Goal: Check status: Check status

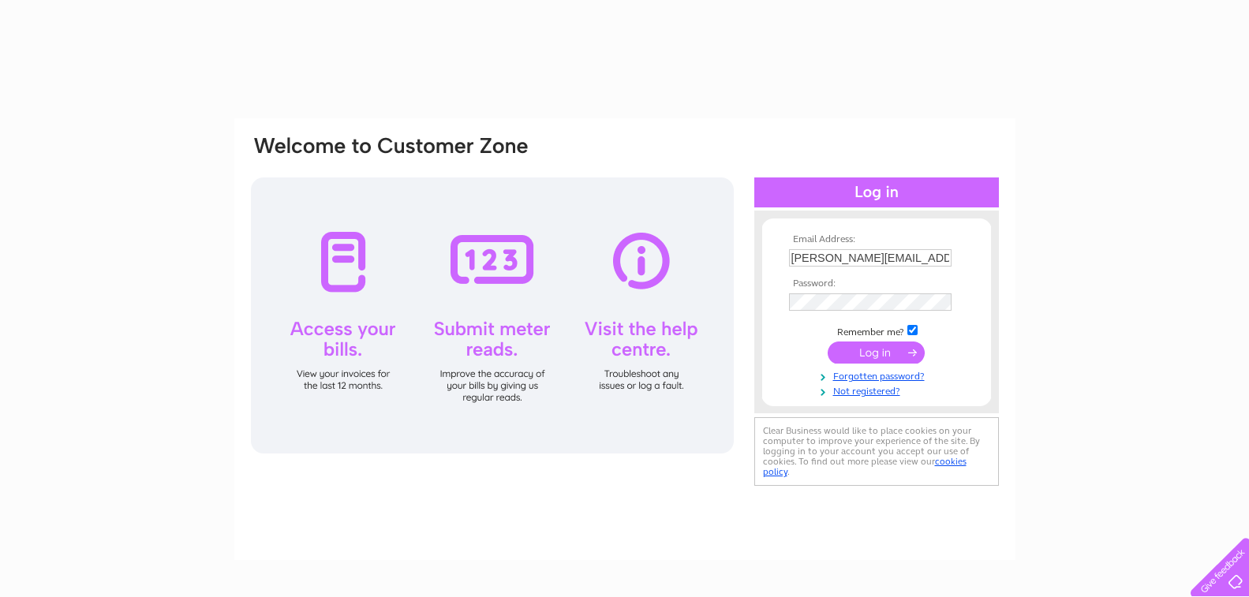
click at [877, 351] on input "submit" at bounding box center [876, 353] width 97 height 22
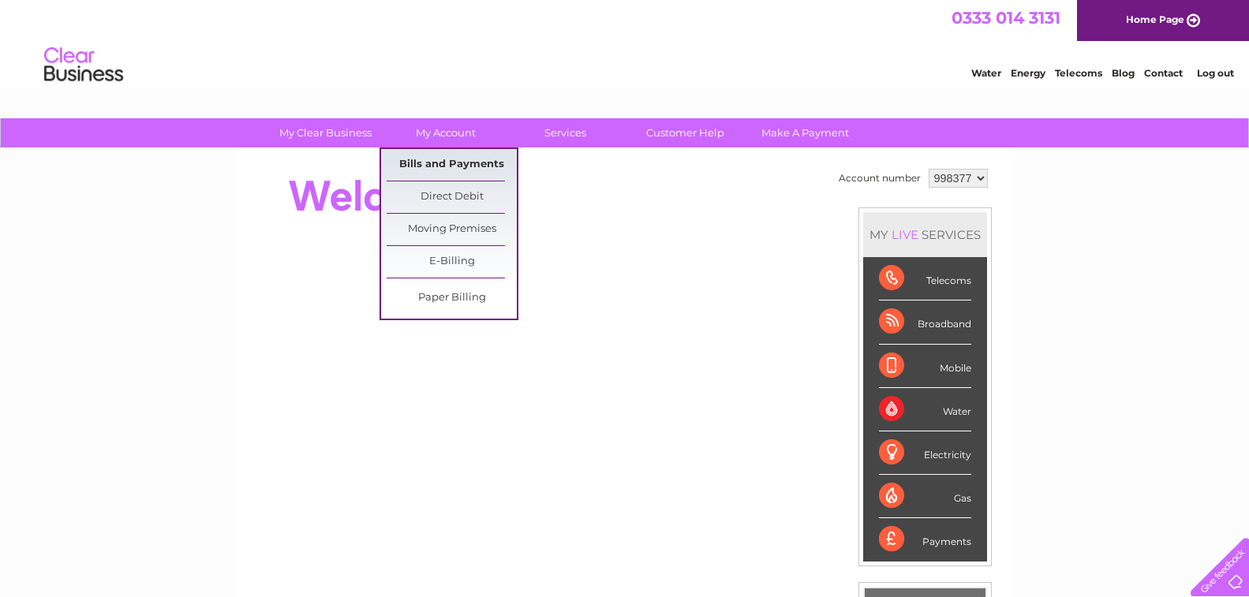
click at [432, 162] on link "Bills and Payments" at bounding box center [452, 165] width 130 height 32
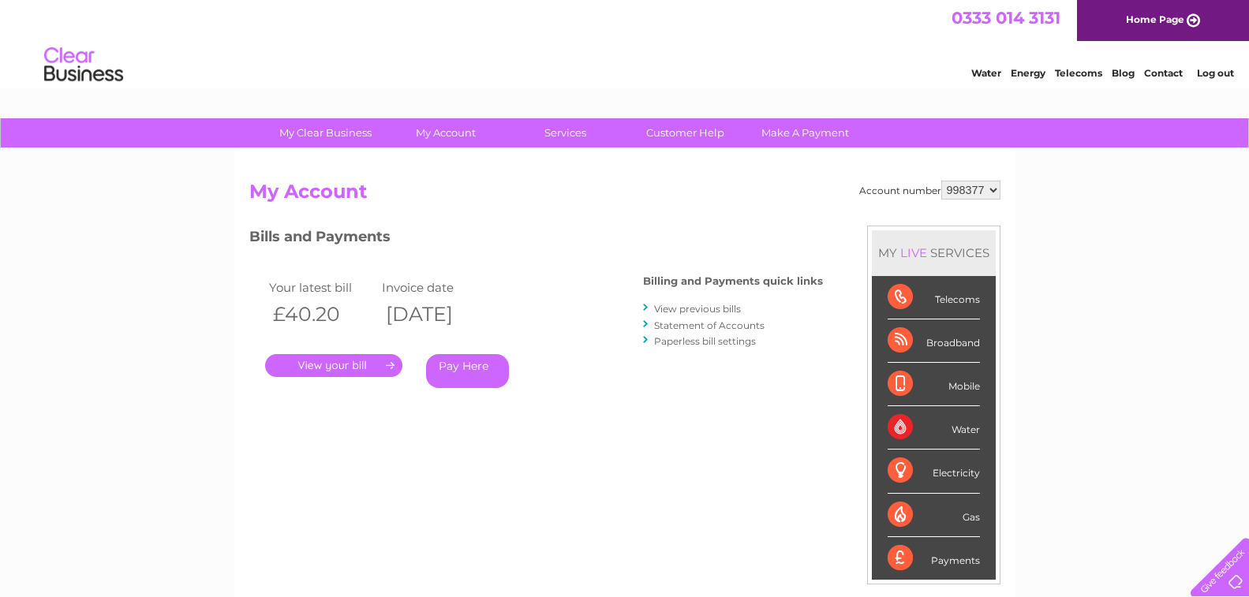
click at [346, 362] on link "." at bounding box center [333, 365] width 137 height 23
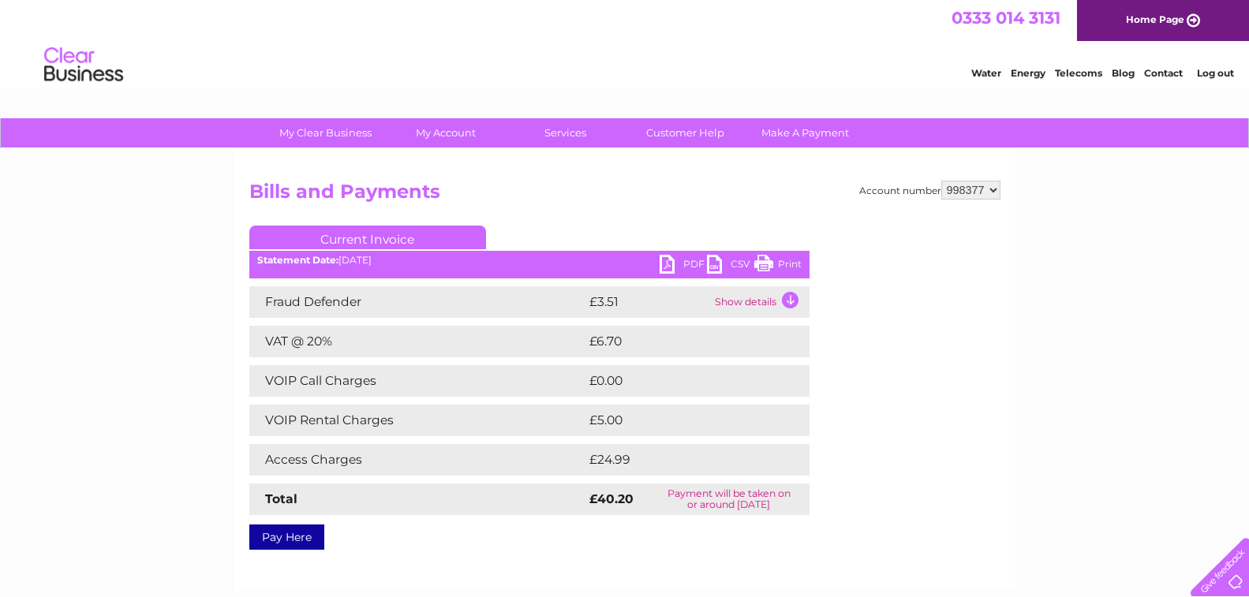
click at [784, 299] on td "Show details" at bounding box center [760, 302] width 99 height 32
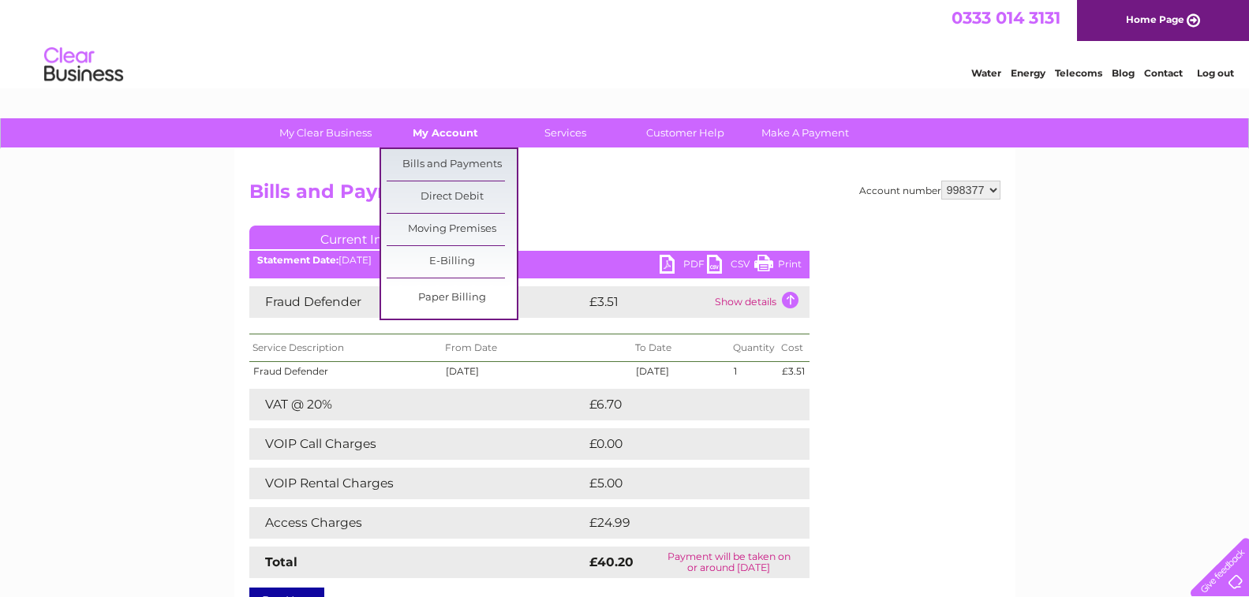
click at [439, 131] on link "My Account" at bounding box center [445, 132] width 130 height 29
click at [443, 158] on link "Bills and Payments" at bounding box center [452, 165] width 130 height 32
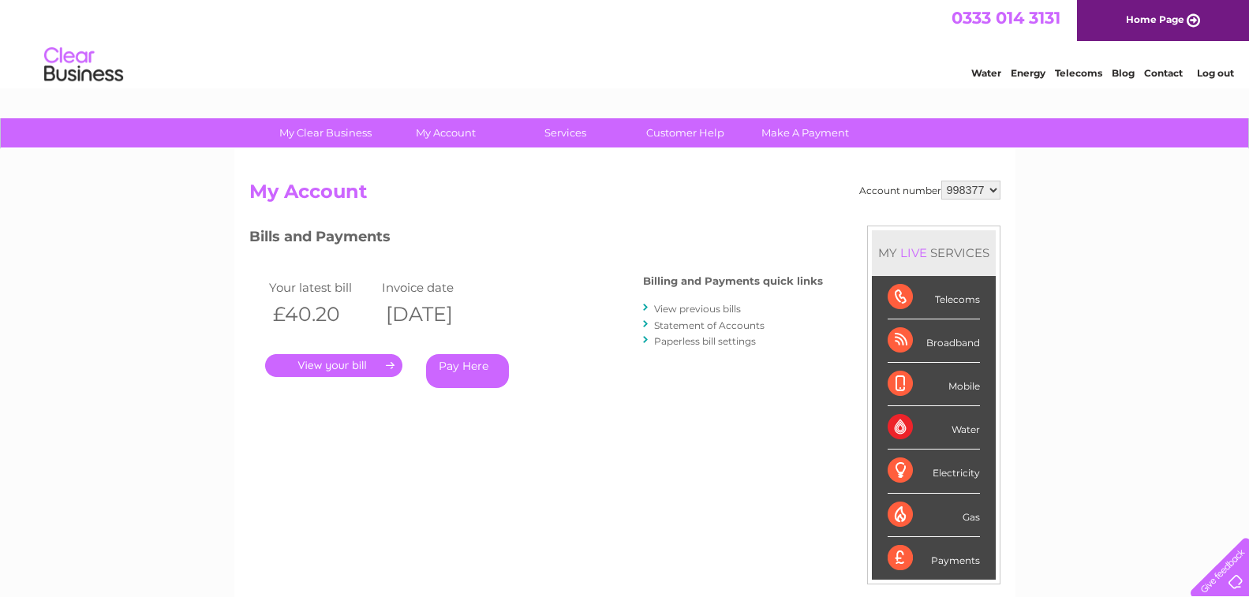
click at [694, 308] on link "View previous bills" at bounding box center [697, 309] width 87 height 12
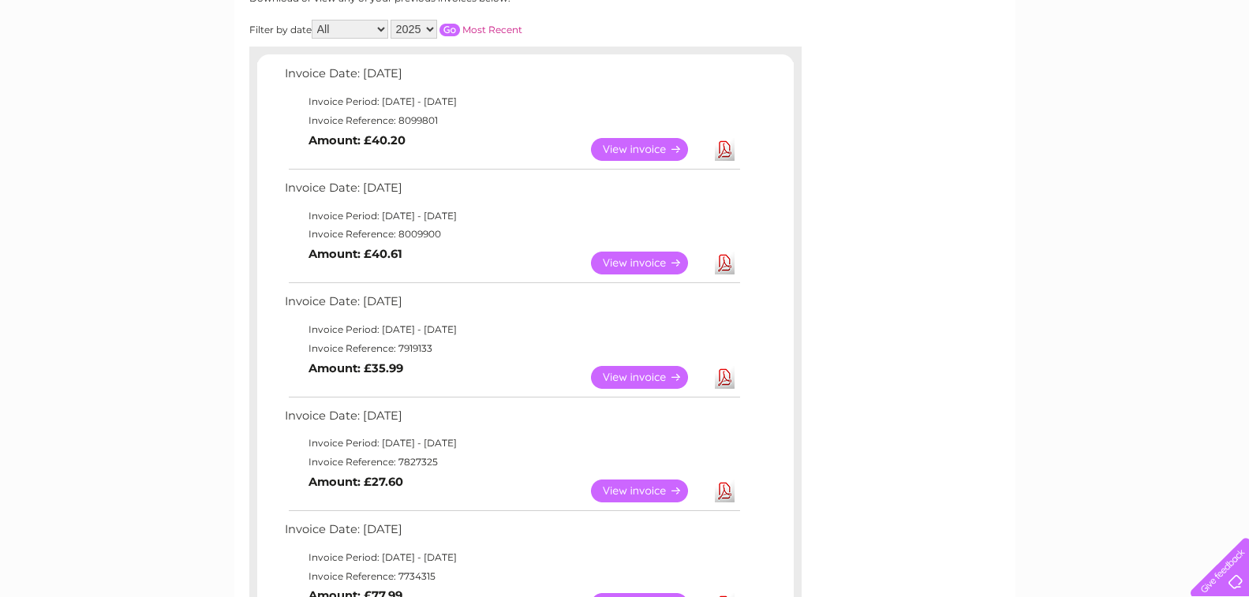
scroll to position [237, 0]
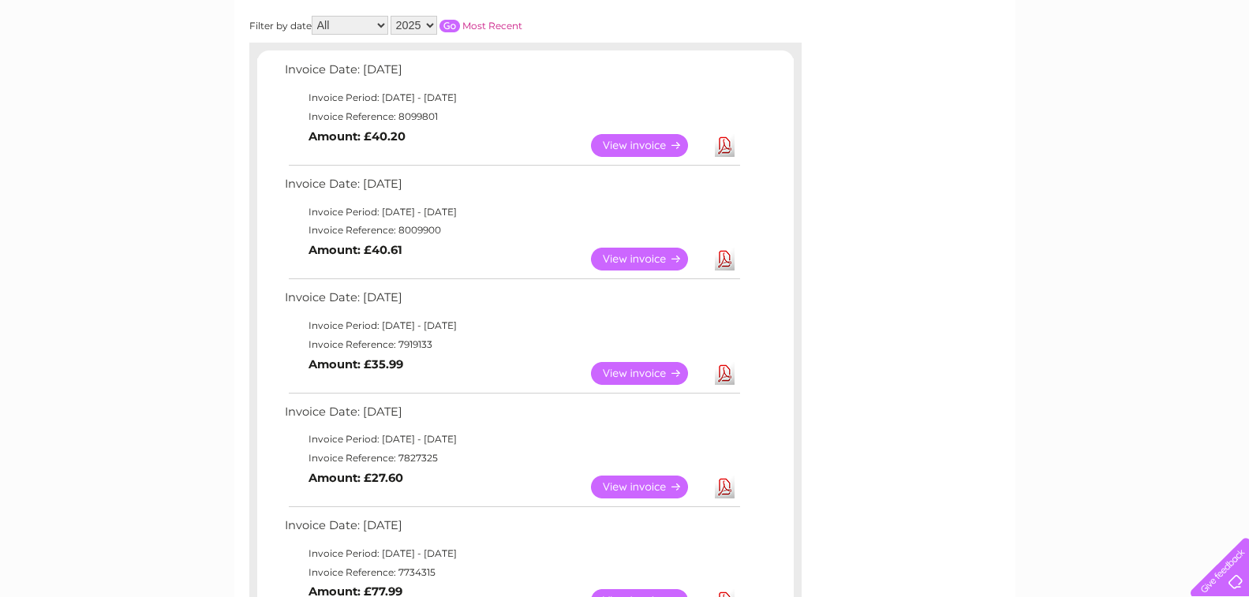
click at [628, 374] on link "View" at bounding box center [649, 373] width 116 height 23
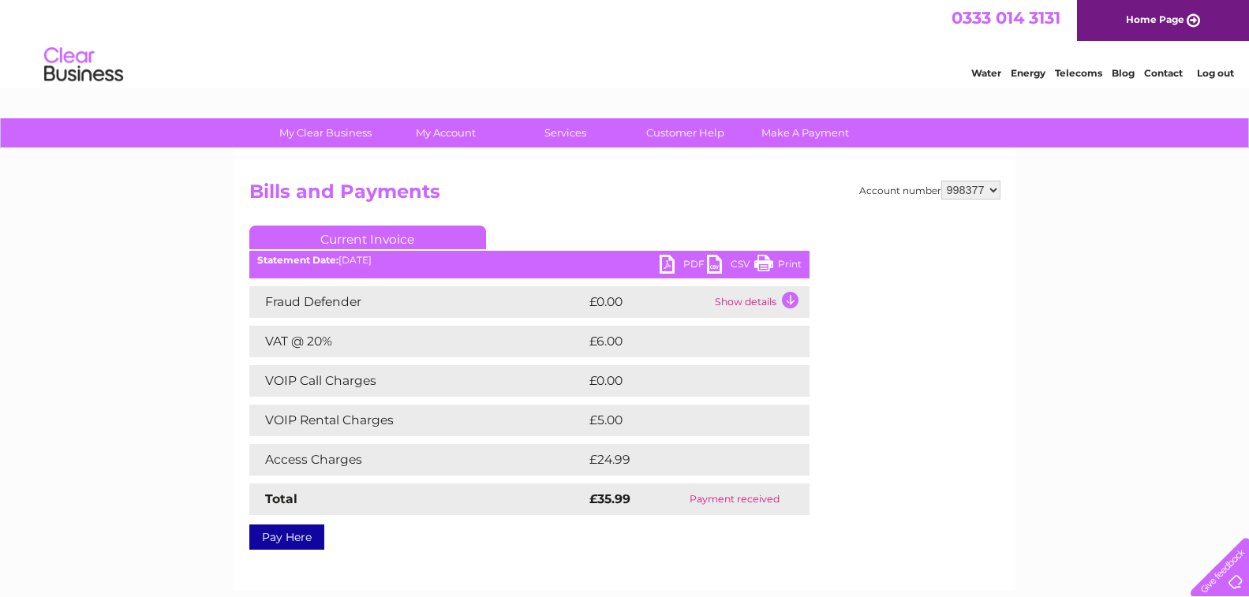
click at [789, 301] on td "Show details" at bounding box center [760, 302] width 99 height 32
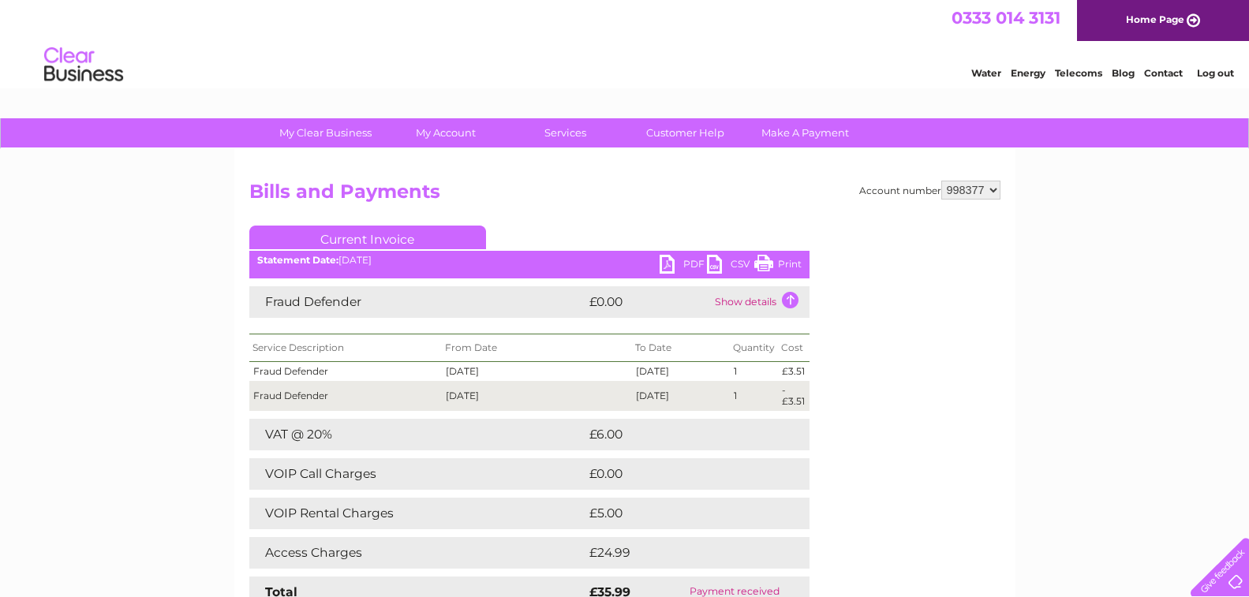
click at [786, 299] on td "Show details" at bounding box center [760, 302] width 99 height 32
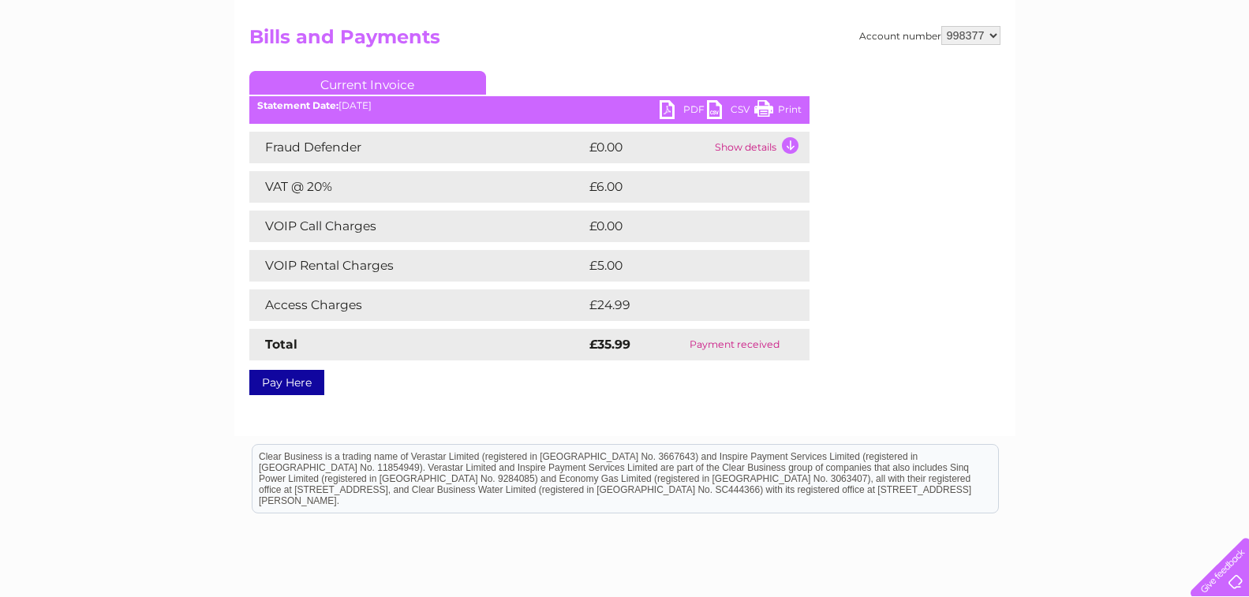
scroll to position [158, 0]
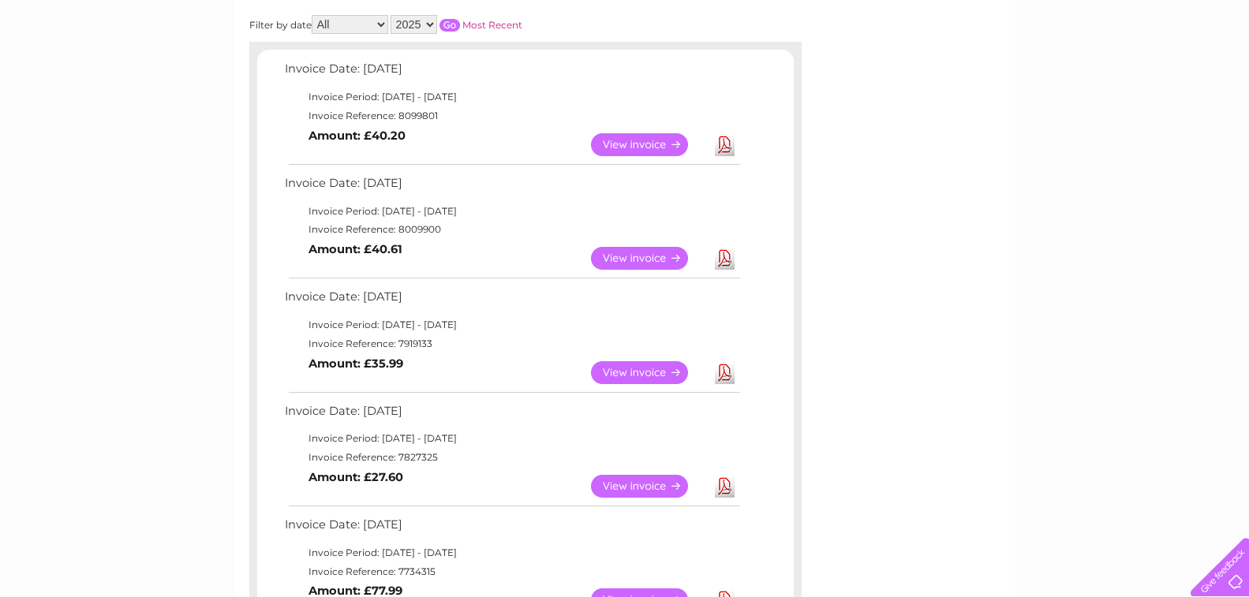
click at [637, 140] on link "View" at bounding box center [649, 144] width 116 height 23
click at [627, 376] on link "View" at bounding box center [649, 372] width 116 height 23
